Goal: Check status: Check status

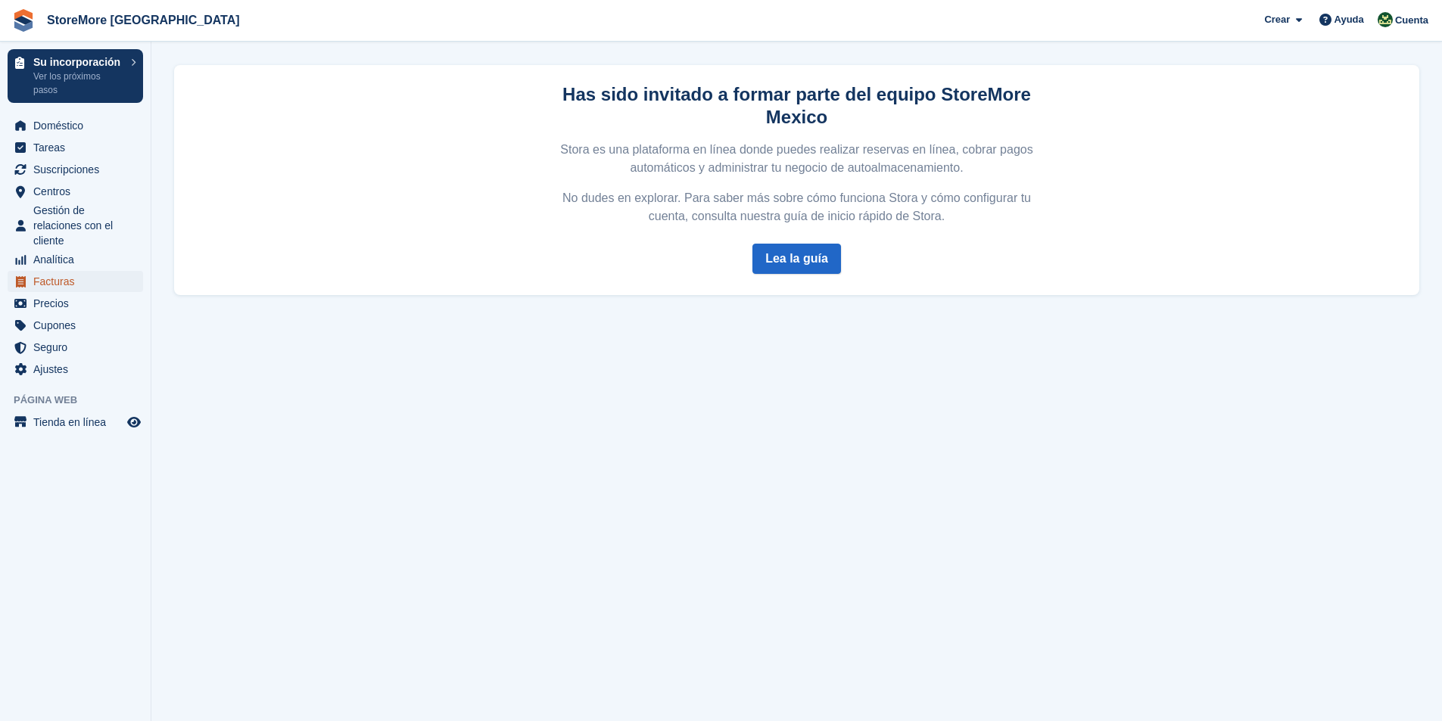
click at [54, 282] on span "Facturas" at bounding box center [78, 281] width 91 height 21
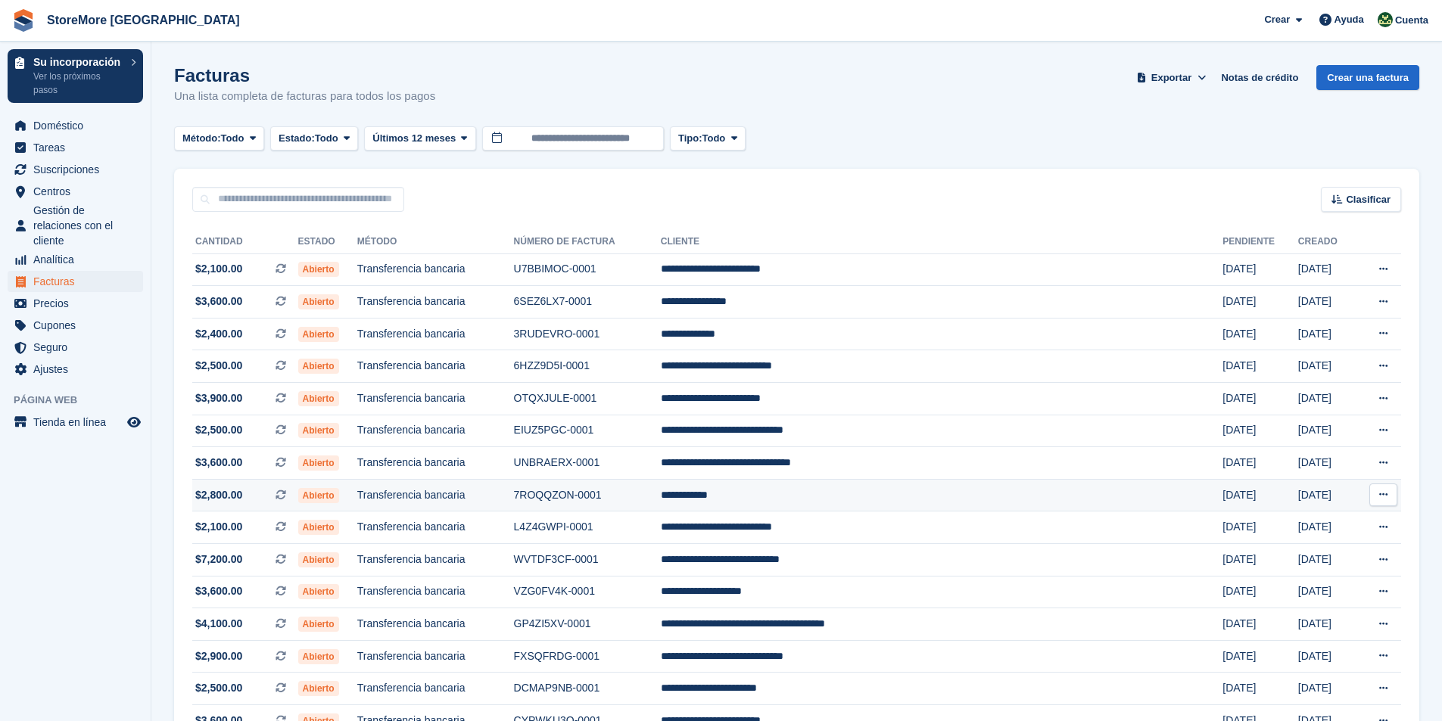
click at [339, 497] on span "Abierto" at bounding box center [318, 495] width 41 height 15
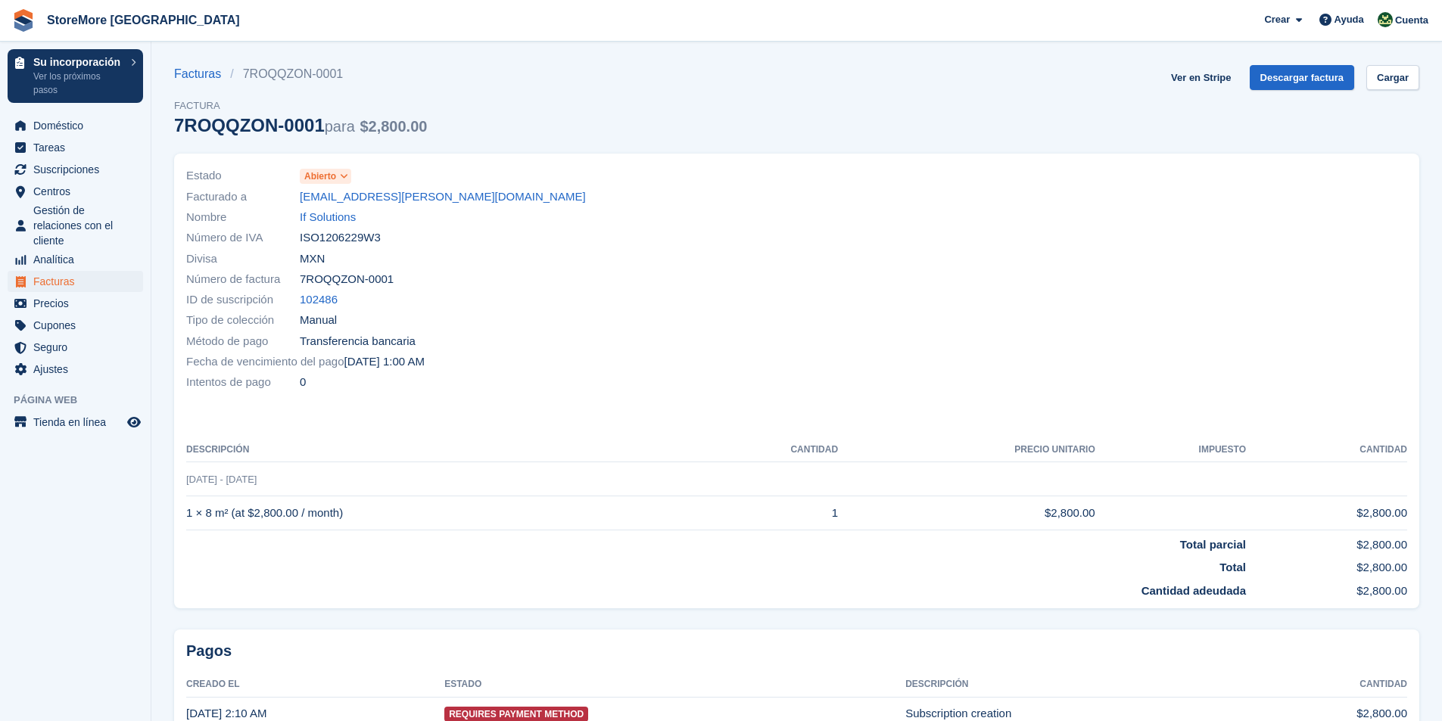
scroll to position [80, 0]
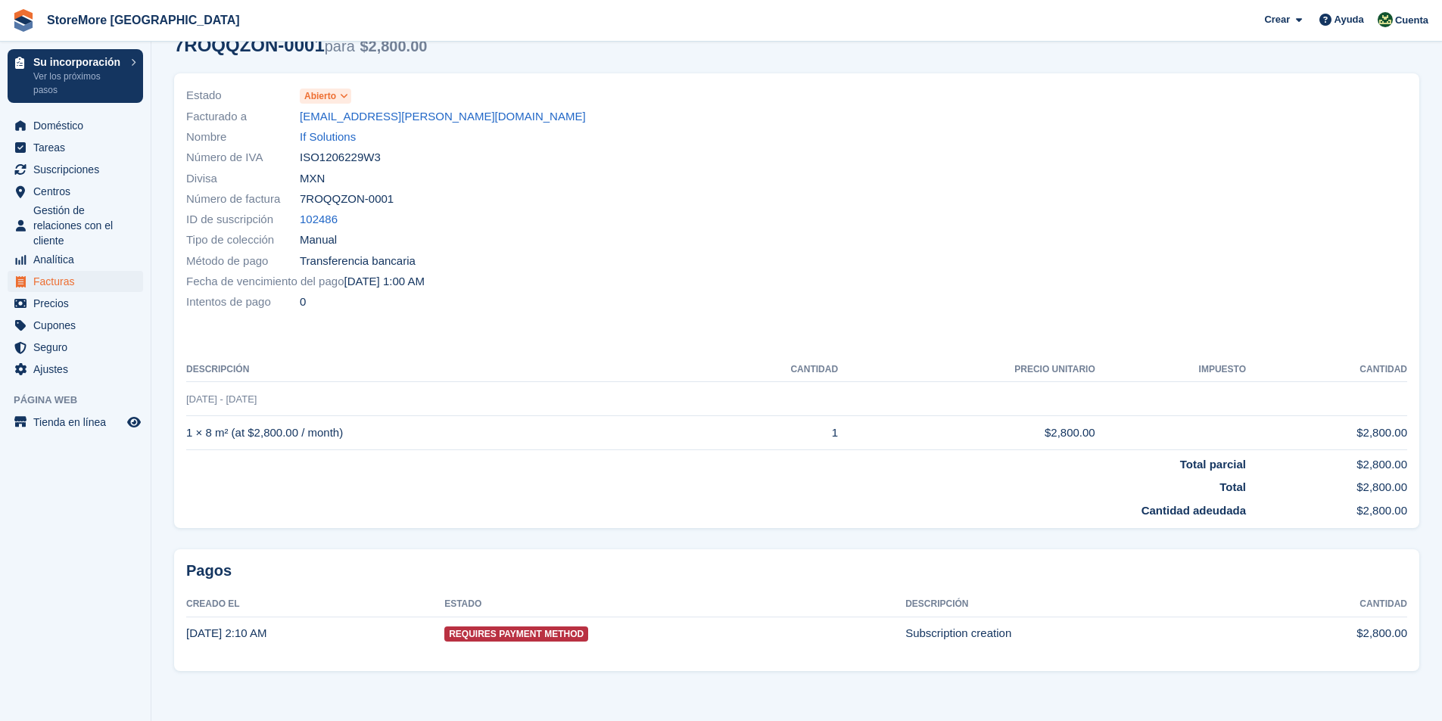
click at [534, 636] on span "Requires Payment Method" at bounding box center [516, 634] width 144 height 15
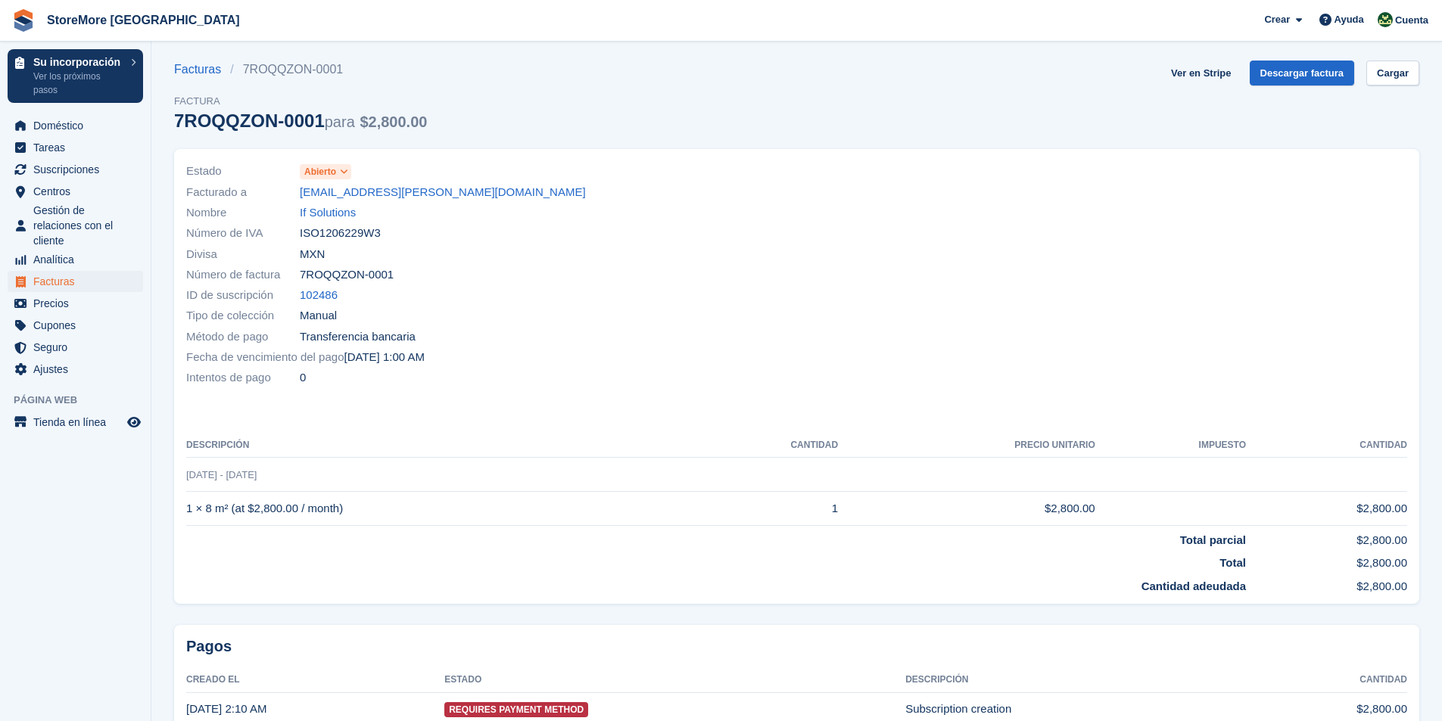
scroll to position [0, 0]
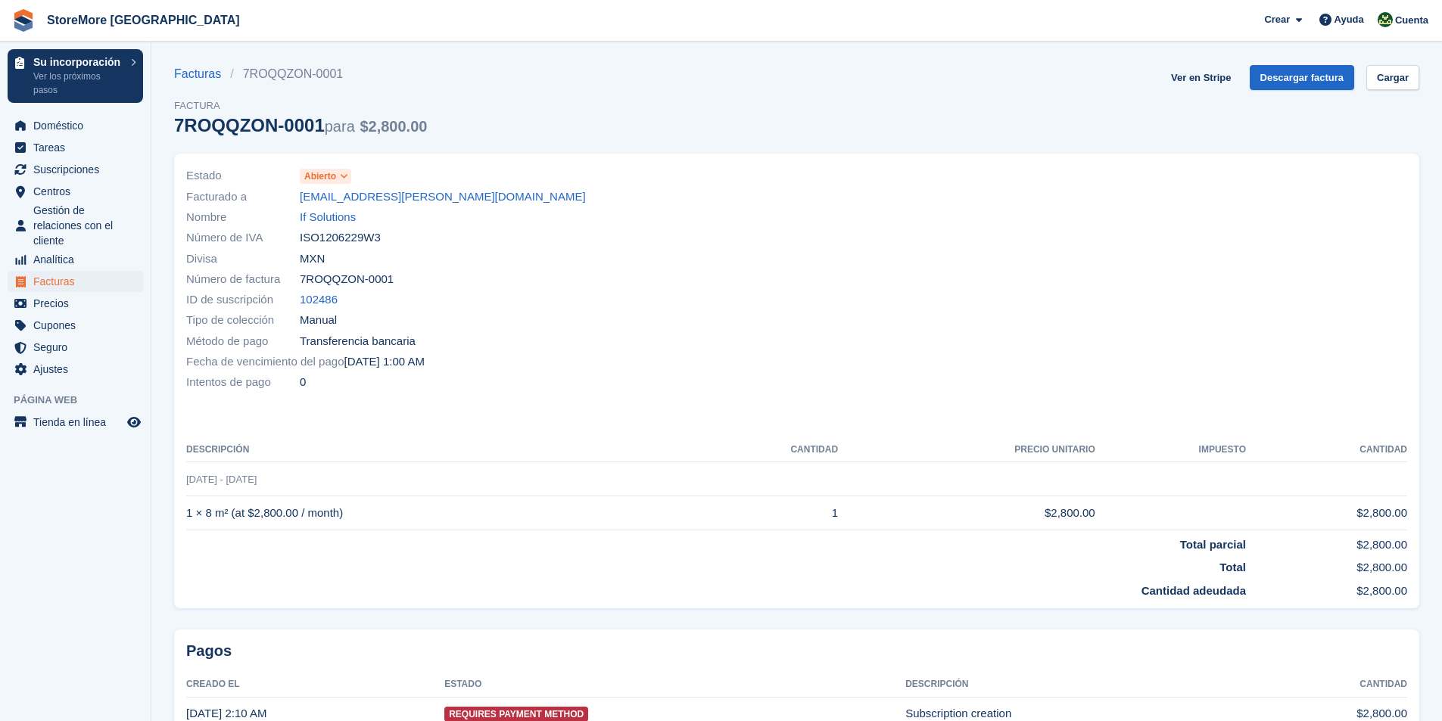
click at [348, 175] on icon at bounding box center [344, 176] width 8 height 9
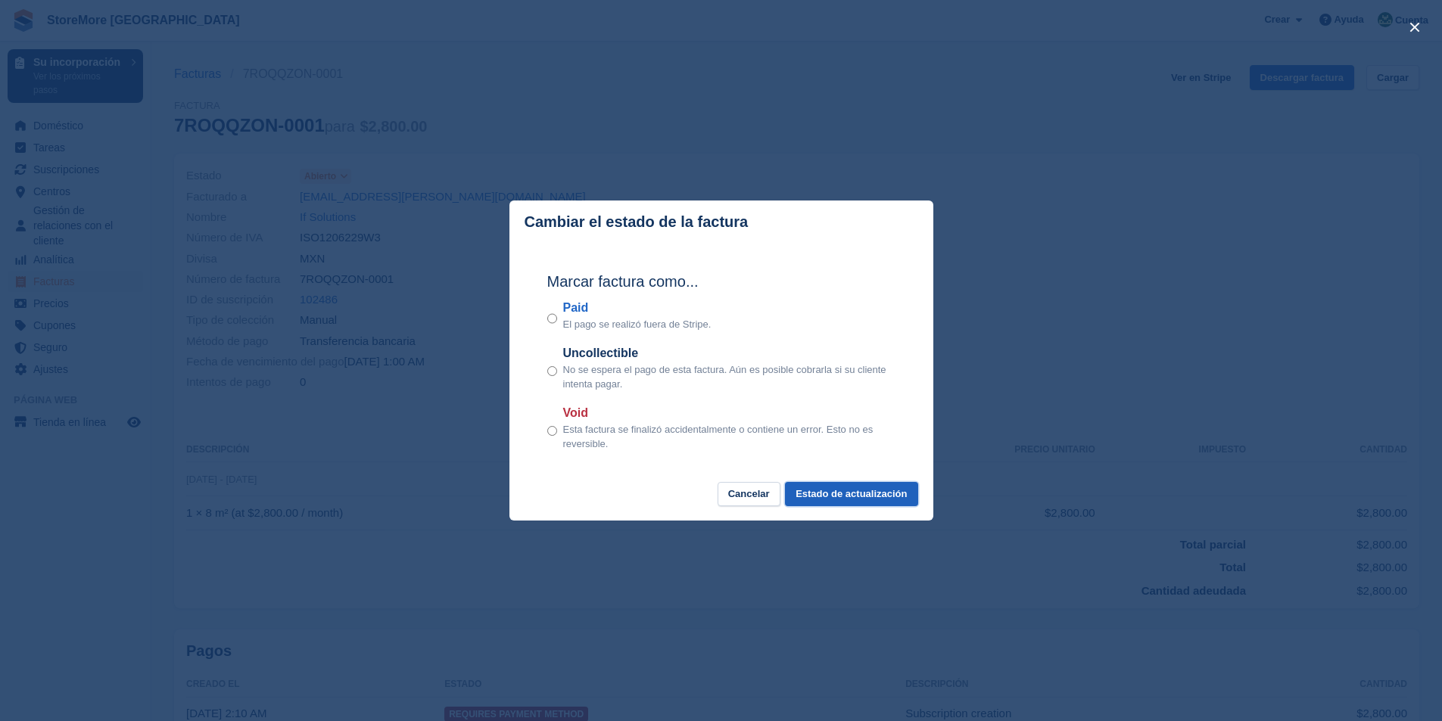
click at [859, 493] on button "Estado de actualización" at bounding box center [851, 494] width 132 height 25
